Goal: Browse casually: Explore the website without a specific task or goal

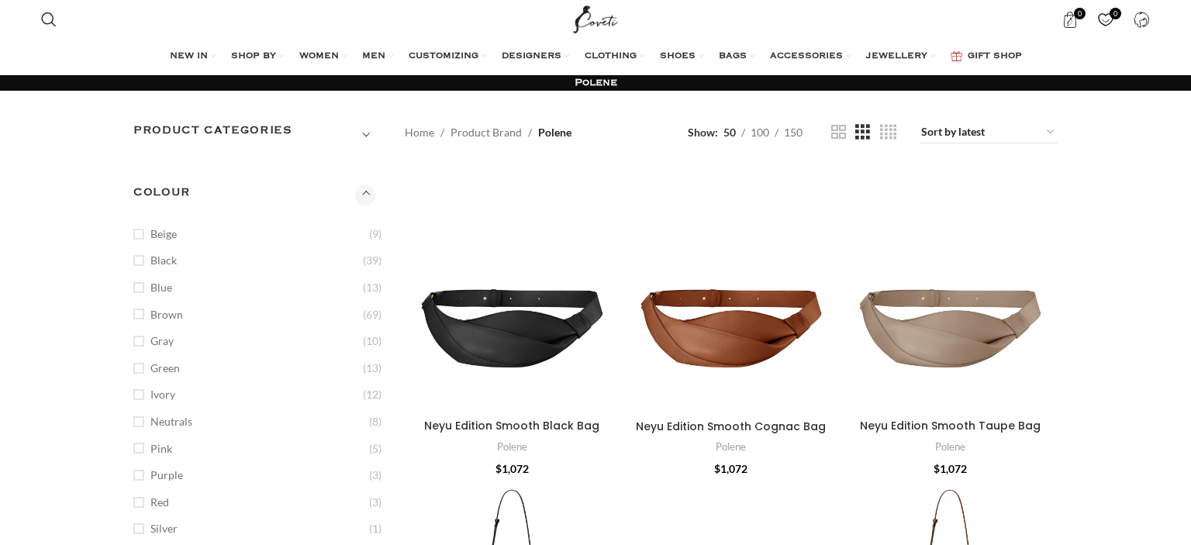
click at [136, 234] on span "Show sidebar" at bounding box center [595, 272] width 1191 height 545
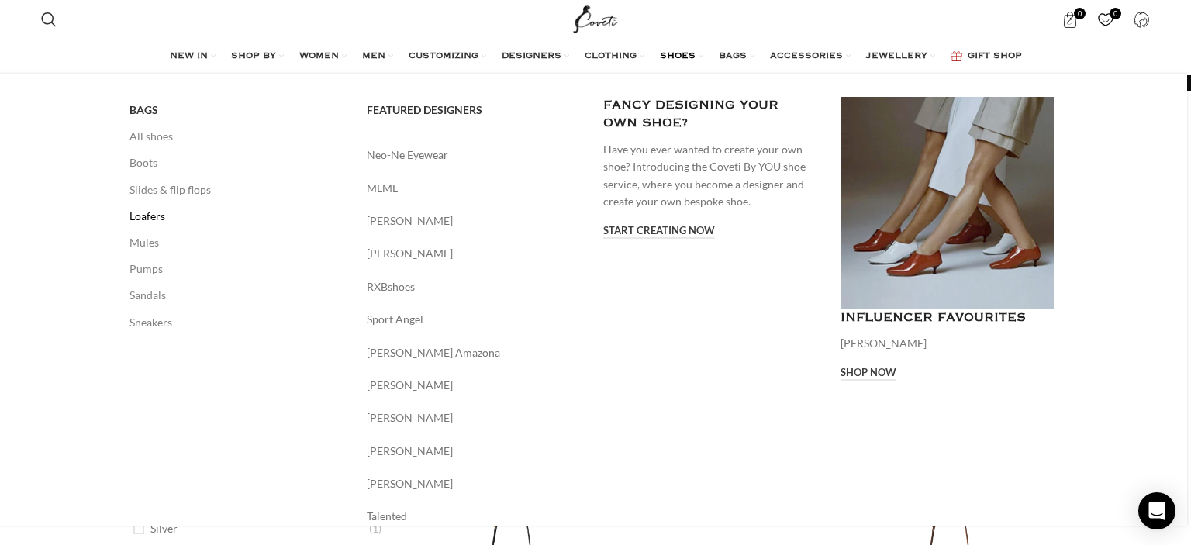
click at [162, 223] on link "Loafers" at bounding box center [237, 216] width 214 height 26
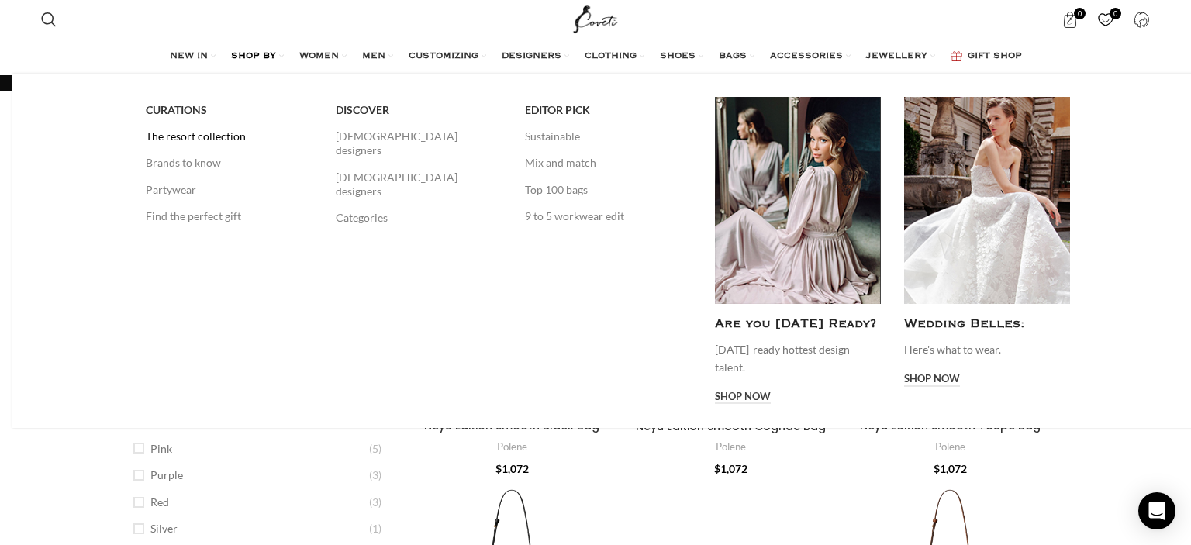
click at [193, 133] on link "The resort collection" at bounding box center [229, 136] width 166 height 26
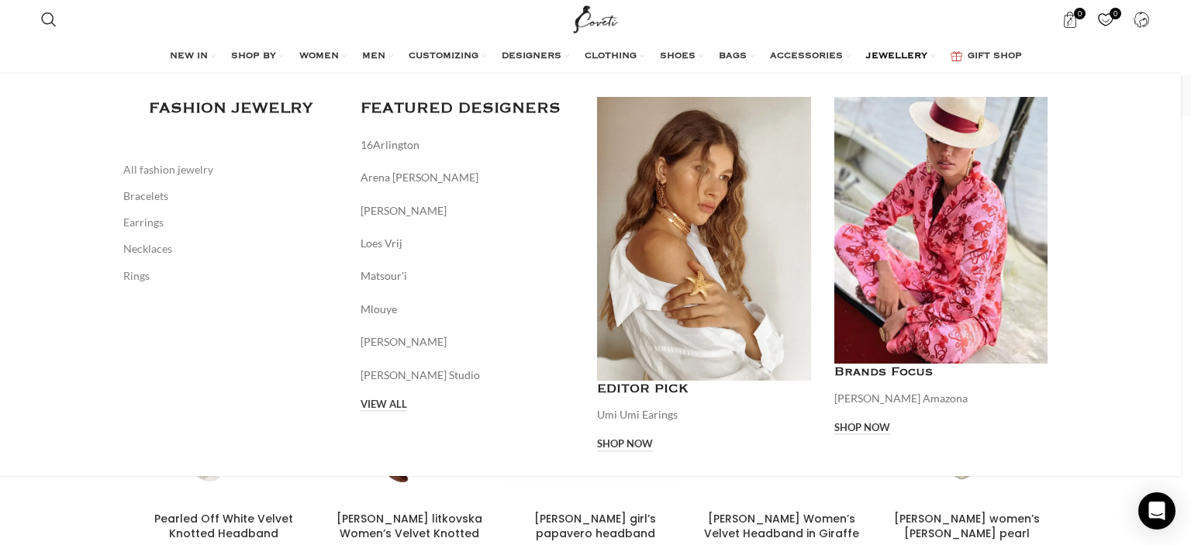
click at [906, 57] on span "JEWELLERY" at bounding box center [896, 56] width 61 height 12
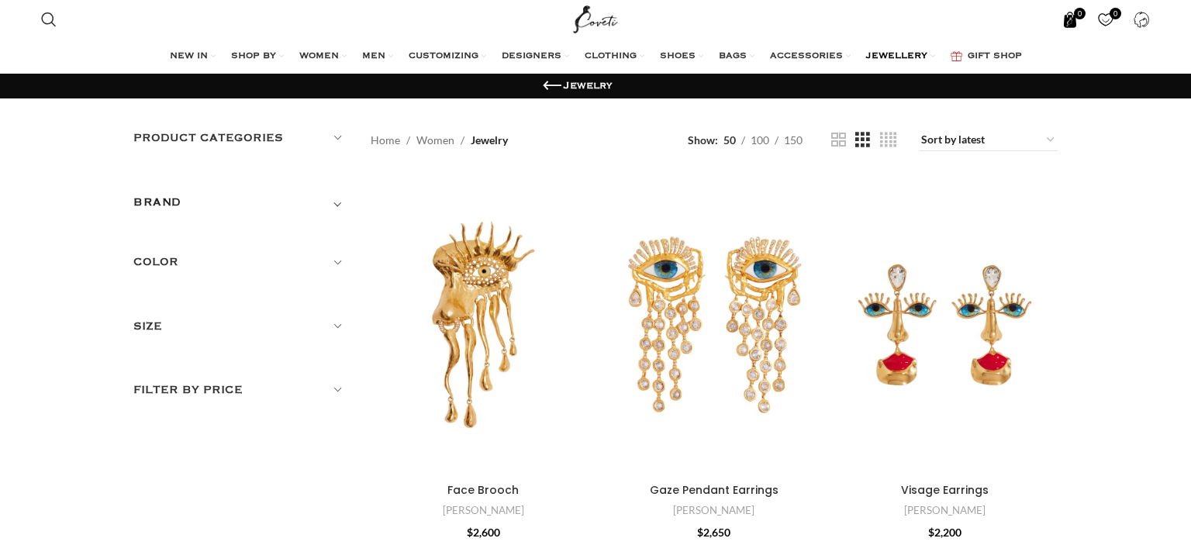
click at [1077, 12] on span "0 items" at bounding box center [1080, 14] width 12 height 12
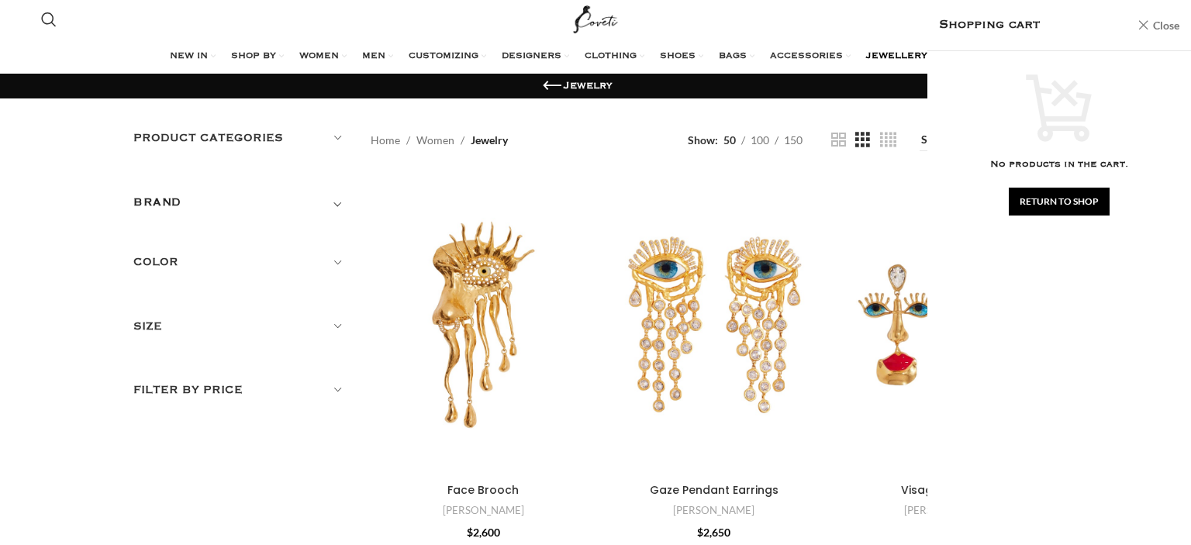
click at [1149, 26] on link "Close" at bounding box center [1159, 25] width 42 height 19
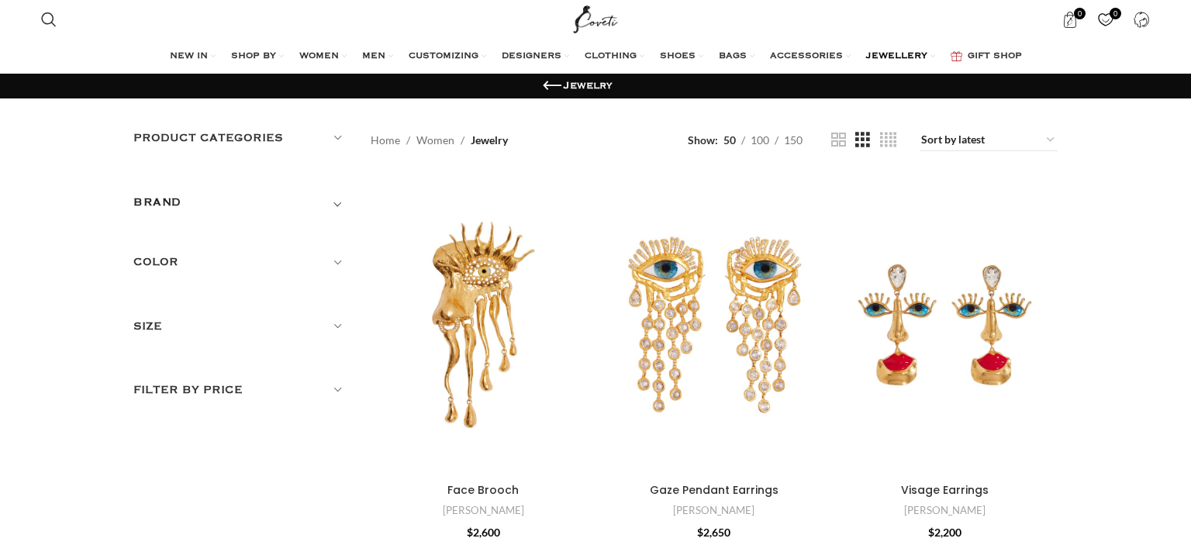
click at [1115, 21] on link "0 Wishlist" at bounding box center [1107, 19] width 32 height 31
click at [1108, 20] on span "0" at bounding box center [1106, 20] width 16 height 16
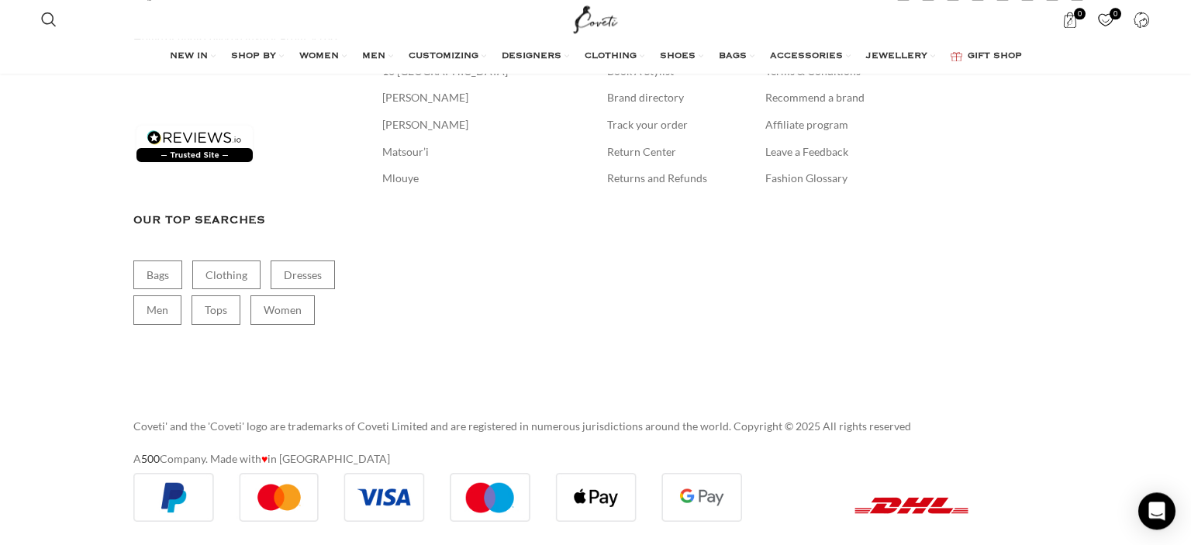
scroll to position [672, 0]
